Goal: Task Accomplishment & Management: Use online tool/utility

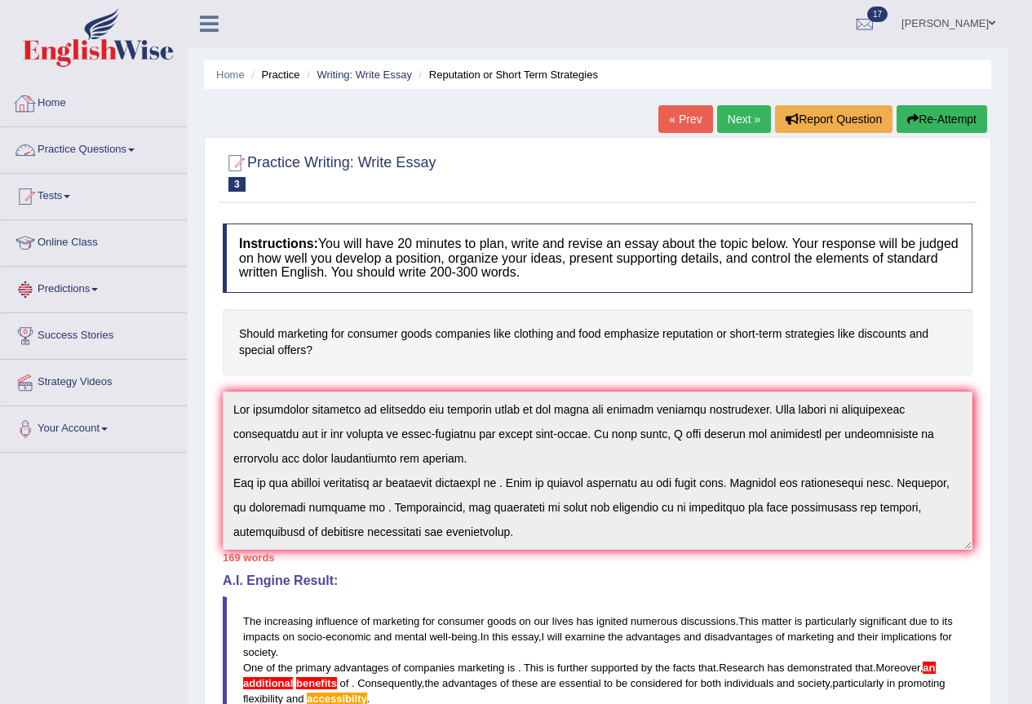
scroll to position [98, 0]
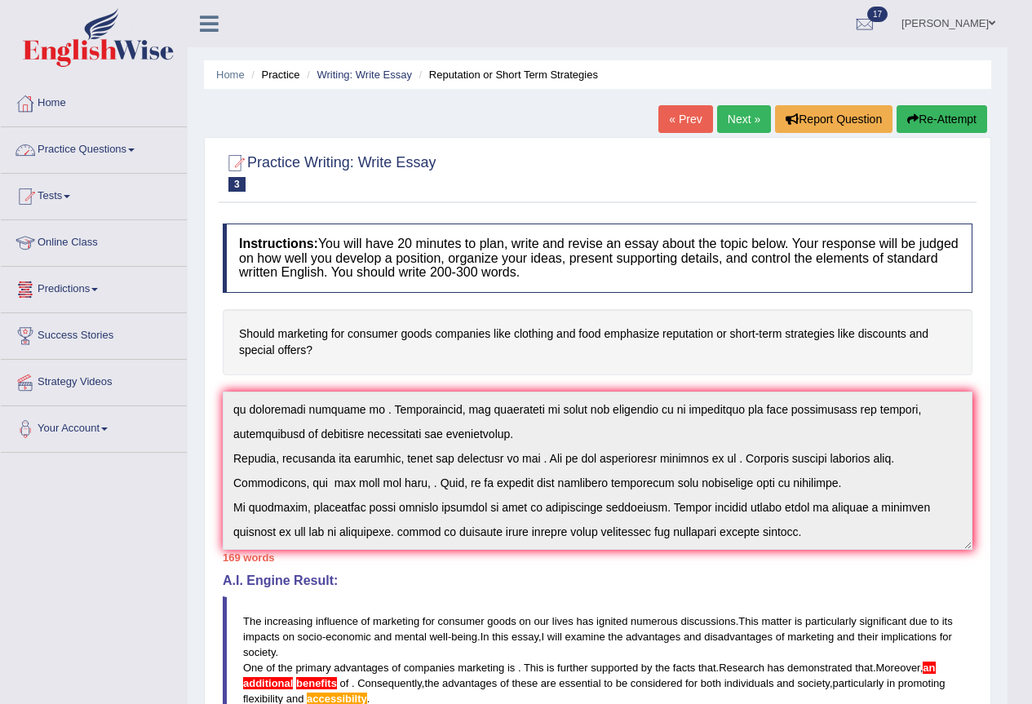
click at [747, 120] on link "Next »" at bounding box center [744, 119] width 54 height 28
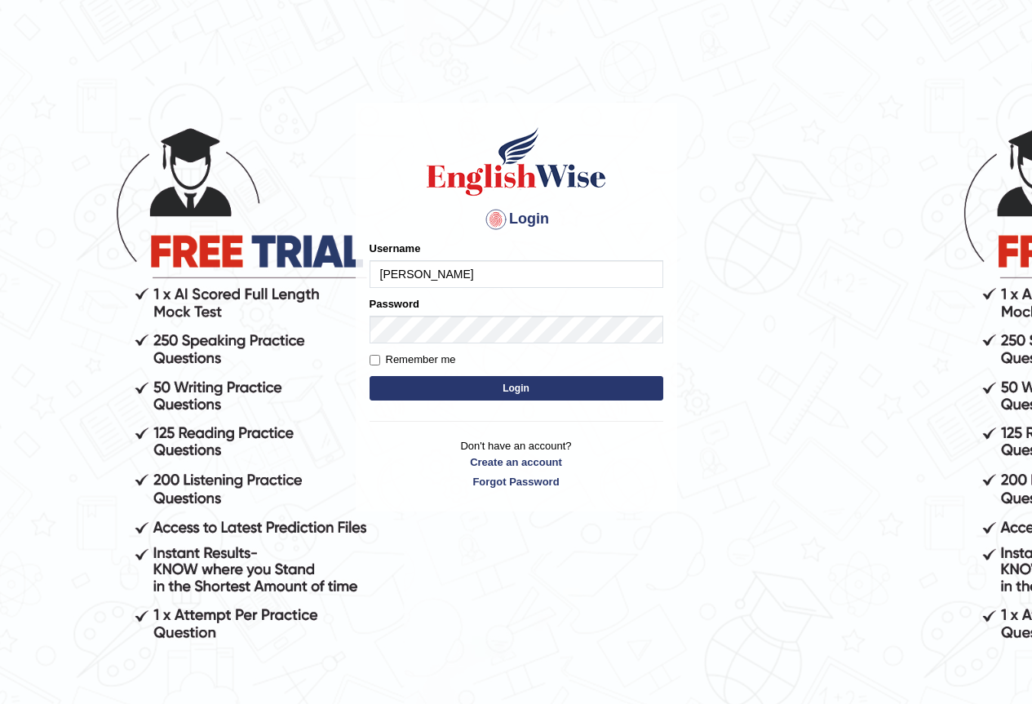
type input "pritima_nk"
click at [377, 363] on input "Remember me" at bounding box center [374, 360] width 11 height 11
checkbox input "true"
click at [390, 382] on button "Login" at bounding box center [516, 388] width 294 height 24
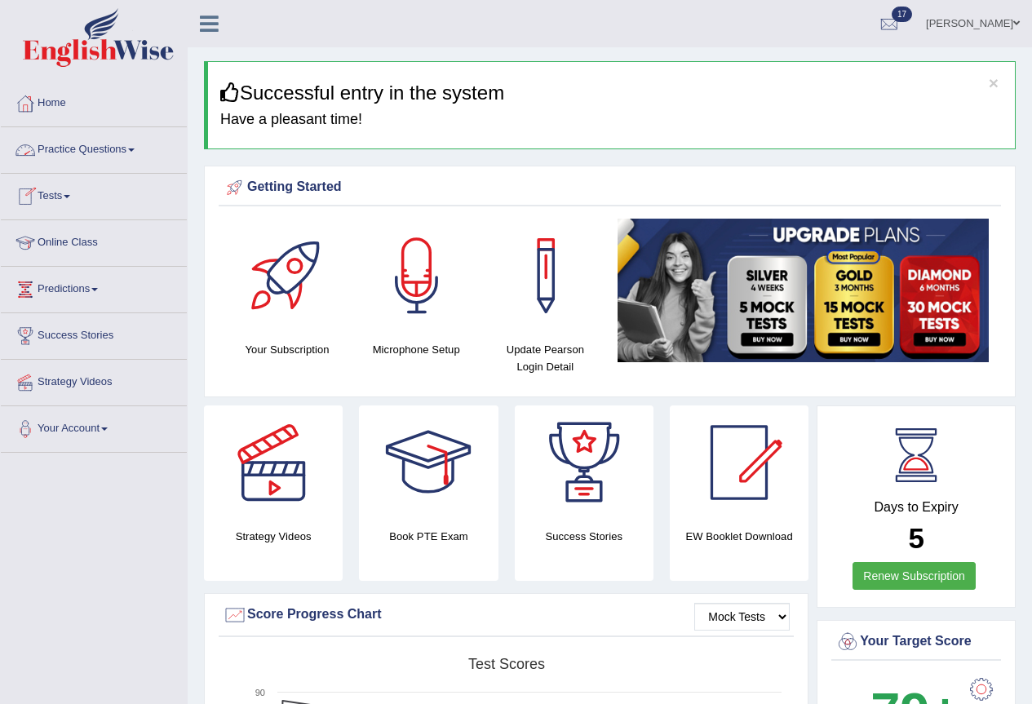
click at [76, 148] on link "Practice Questions" at bounding box center [94, 147] width 186 height 41
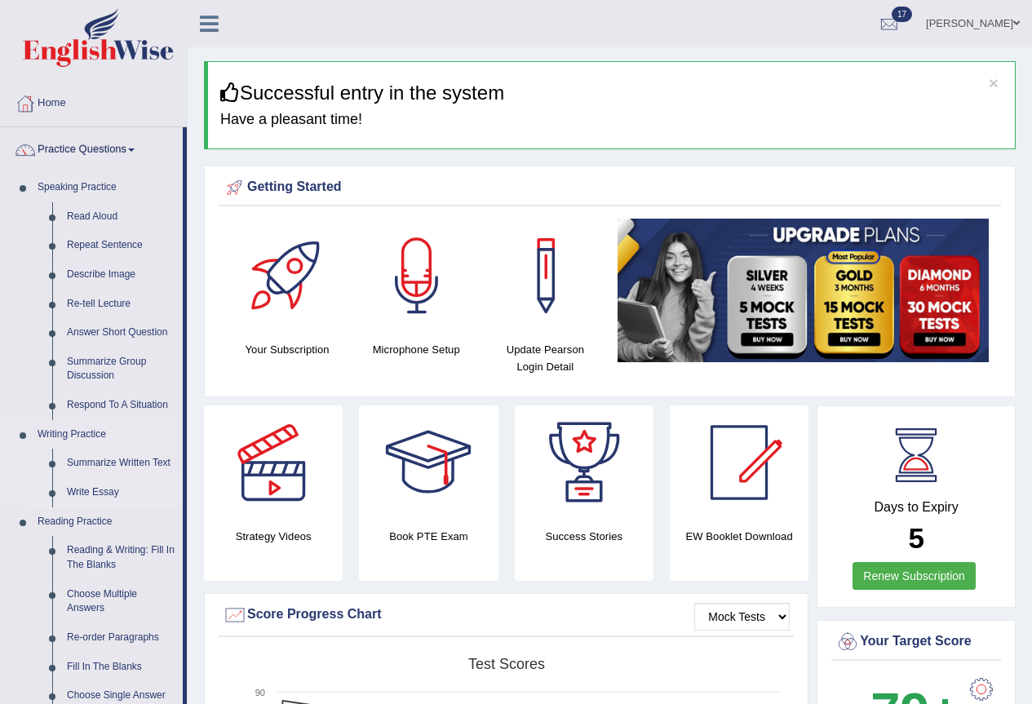
click at [98, 489] on link "Write Essay" at bounding box center [121, 492] width 123 height 29
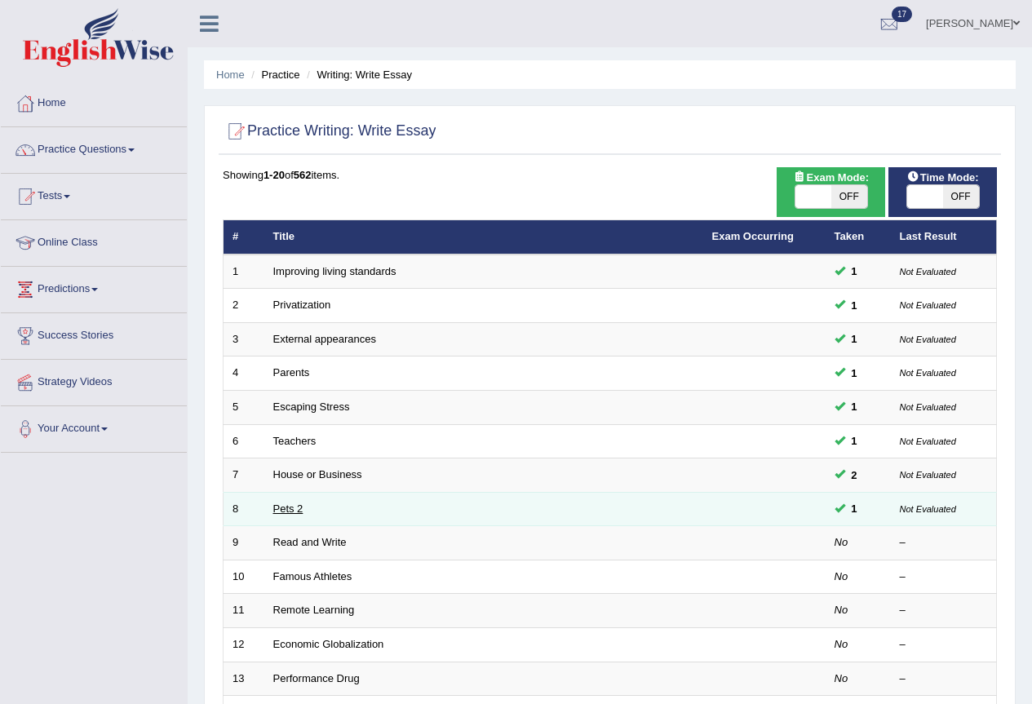
click at [295, 511] on link "Pets 2" at bounding box center [288, 508] width 30 height 12
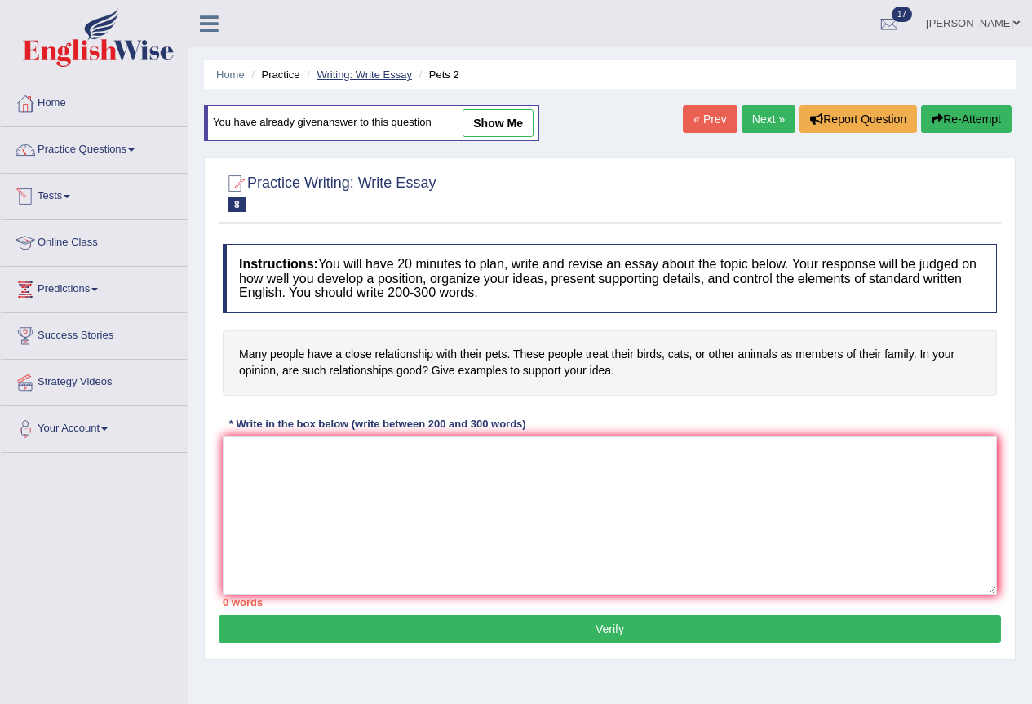
click at [343, 77] on link "Writing: Write Essay" at bounding box center [363, 75] width 95 height 12
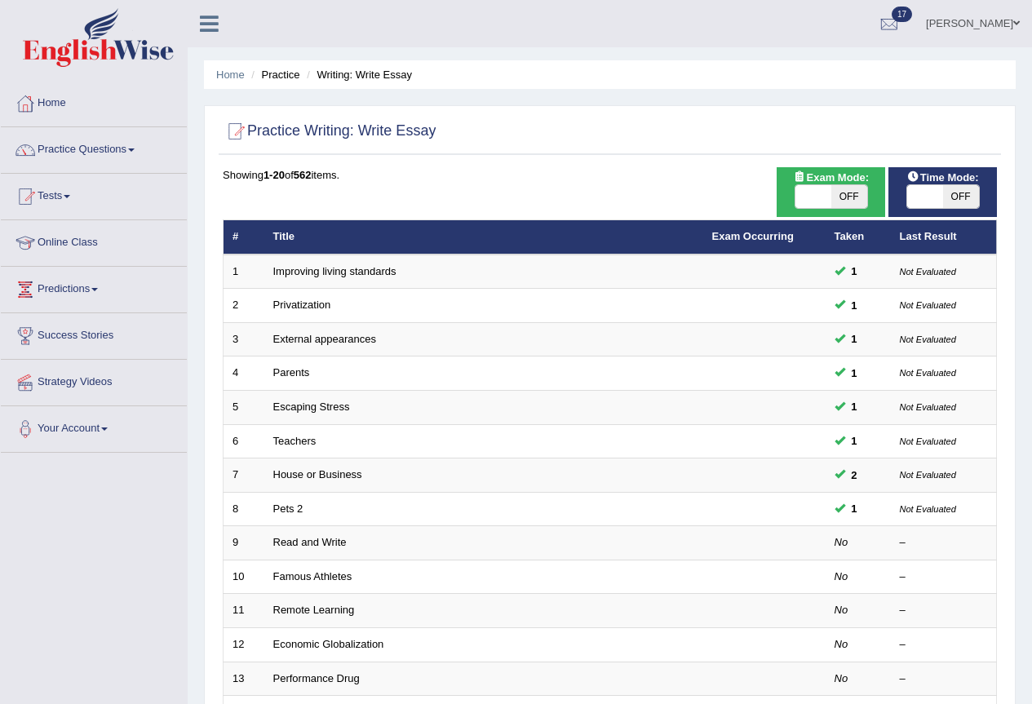
click at [846, 187] on span "OFF" at bounding box center [849, 196] width 36 height 23
checkbox input "true"
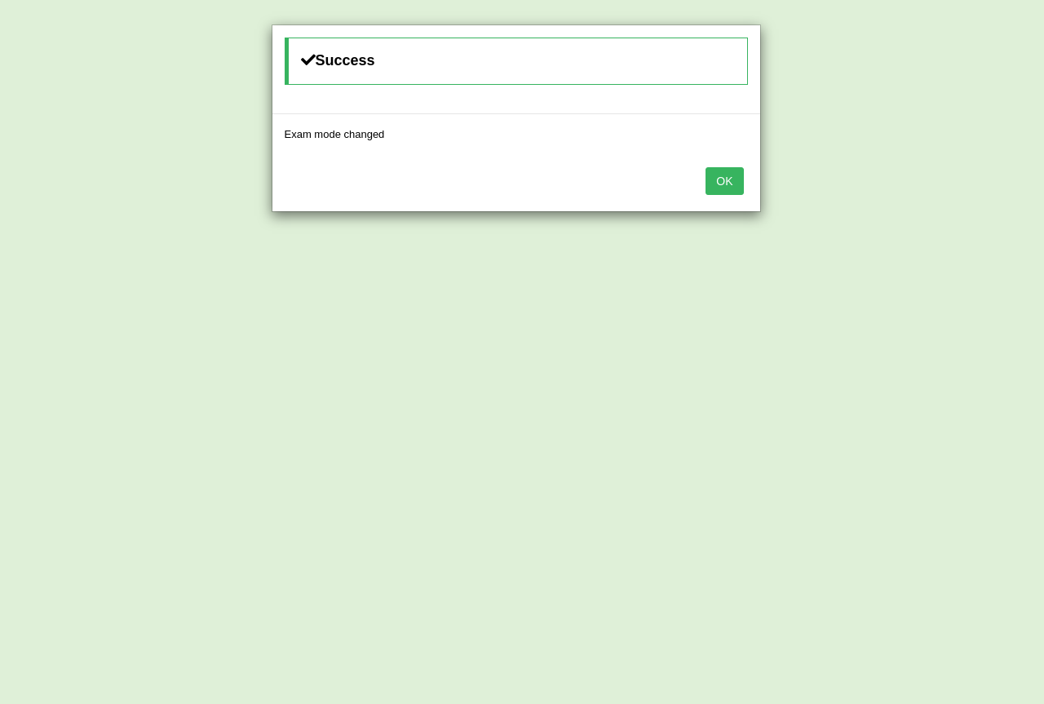
click at [732, 183] on button "OK" at bounding box center [724, 181] width 38 height 28
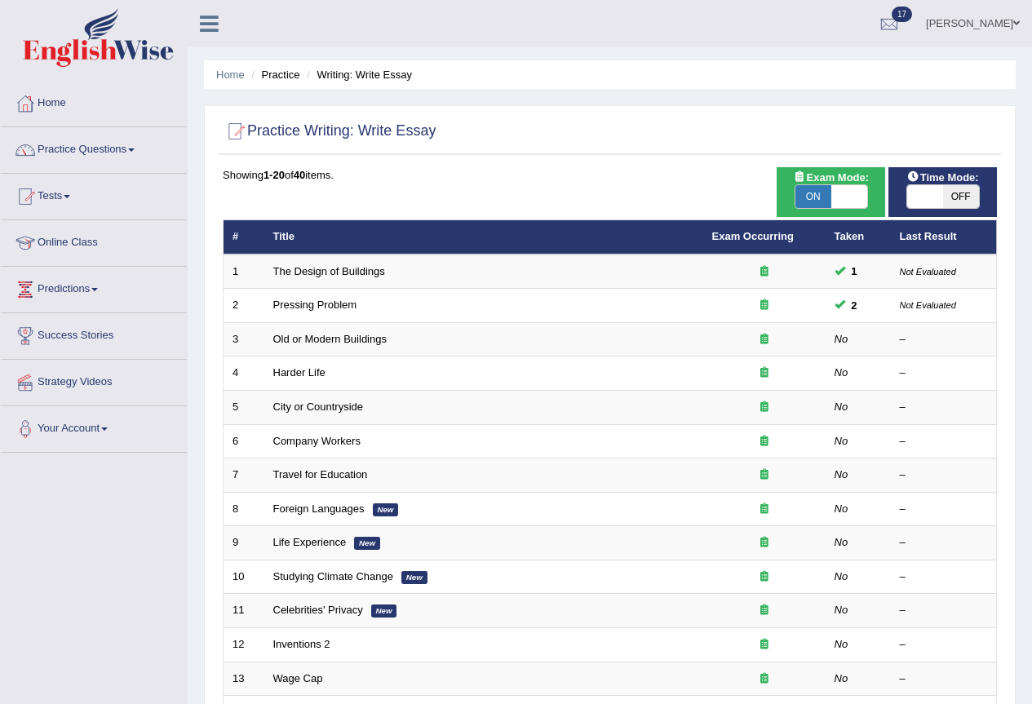
click at [950, 192] on span "OFF" at bounding box center [961, 196] width 36 height 23
checkbox input "true"
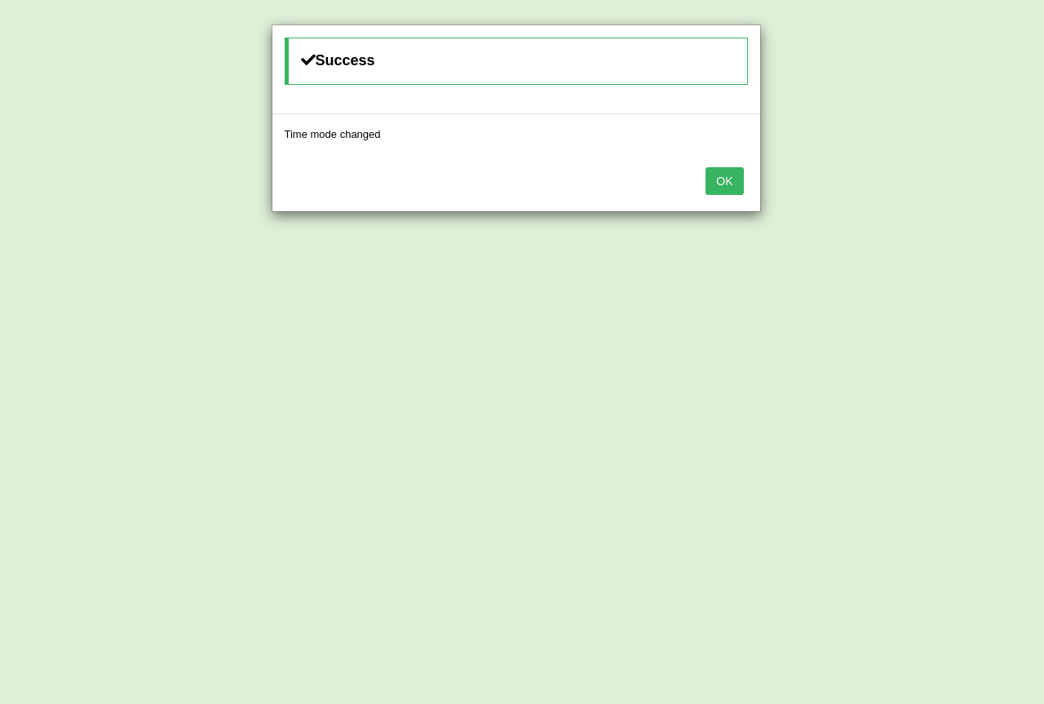
click at [725, 183] on button "OK" at bounding box center [724, 181] width 38 height 28
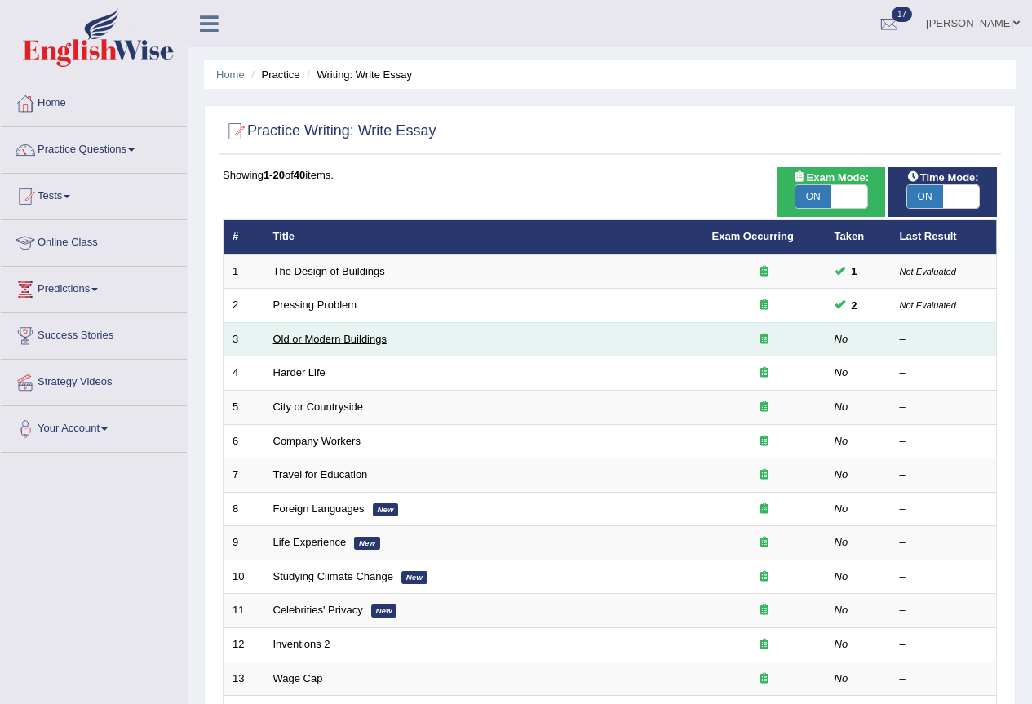
click at [347, 339] on link "Old or Modern Buildings" at bounding box center [329, 339] width 113 height 12
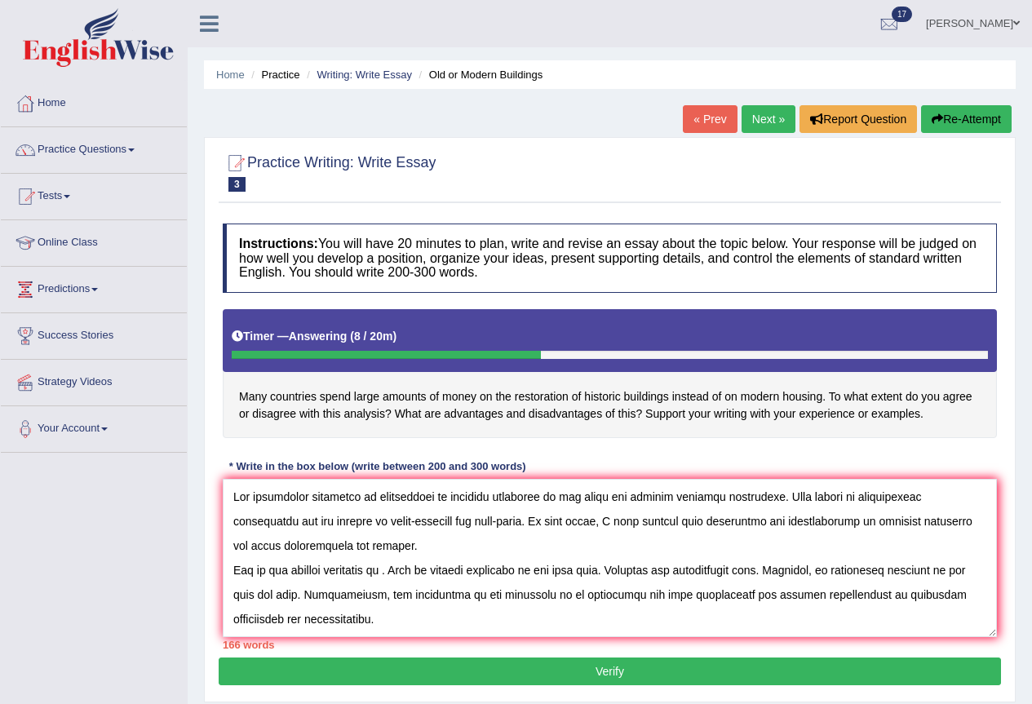
click at [409, 521] on textarea at bounding box center [610, 558] width 774 height 158
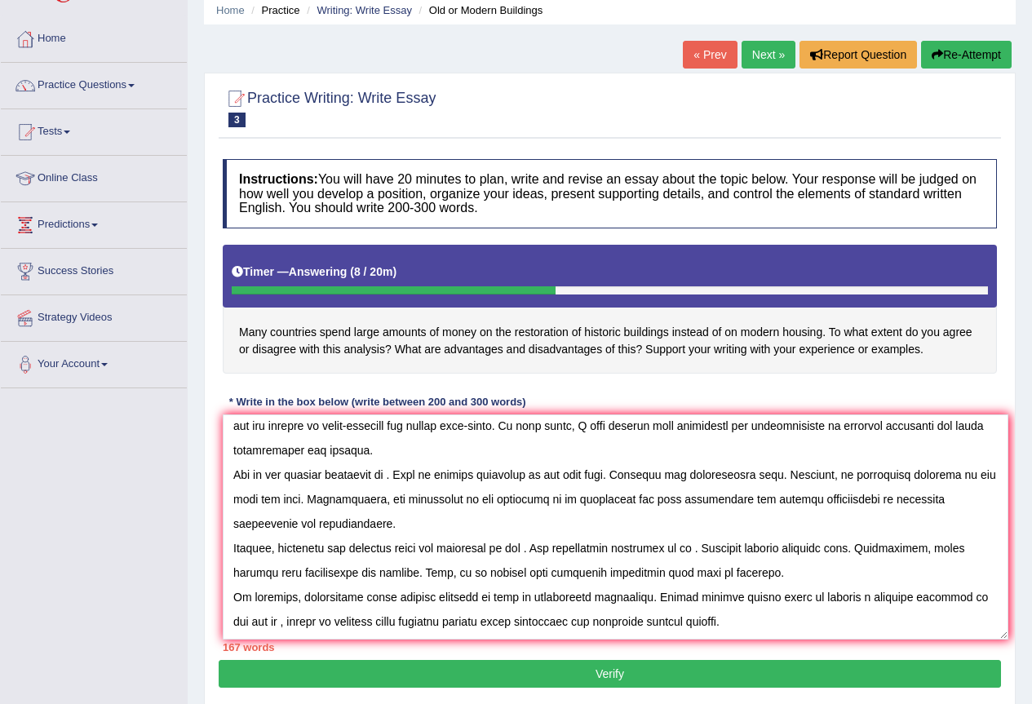
scroll to position [31, 0]
drag, startPoint x: 985, startPoint y: 568, endPoint x: 997, endPoint y: 634, distance: 67.8
click at [997, 634] on textarea at bounding box center [615, 526] width 785 height 225
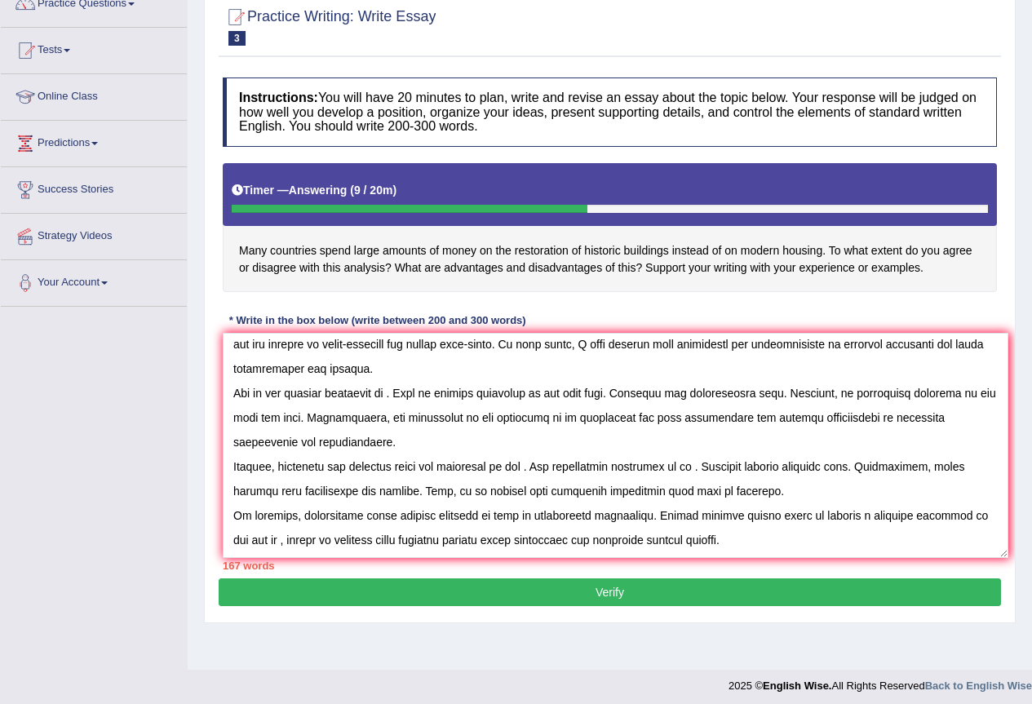
scroll to position [153, 0]
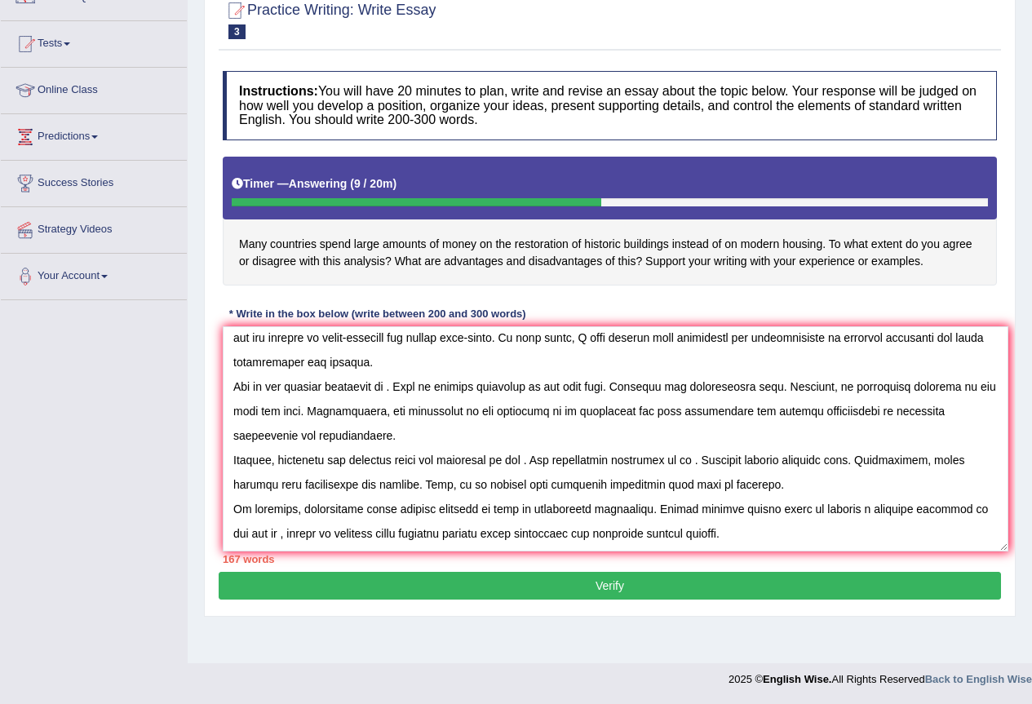
click at [617, 538] on textarea at bounding box center [615, 438] width 785 height 225
type textarea "The increasing influence of restoration of historic buildings on our lives has …"
click at [656, 579] on button "Verify" at bounding box center [610, 586] width 782 height 28
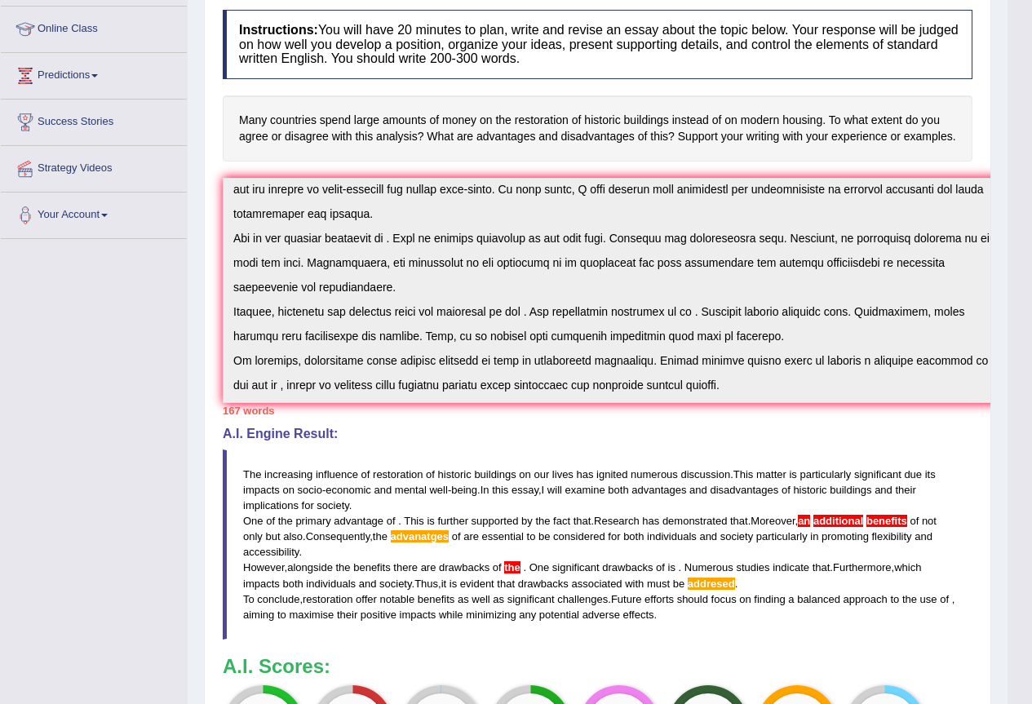
scroll to position [0, 0]
